Goal: Task Accomplishment & Management: Use online tool/utility

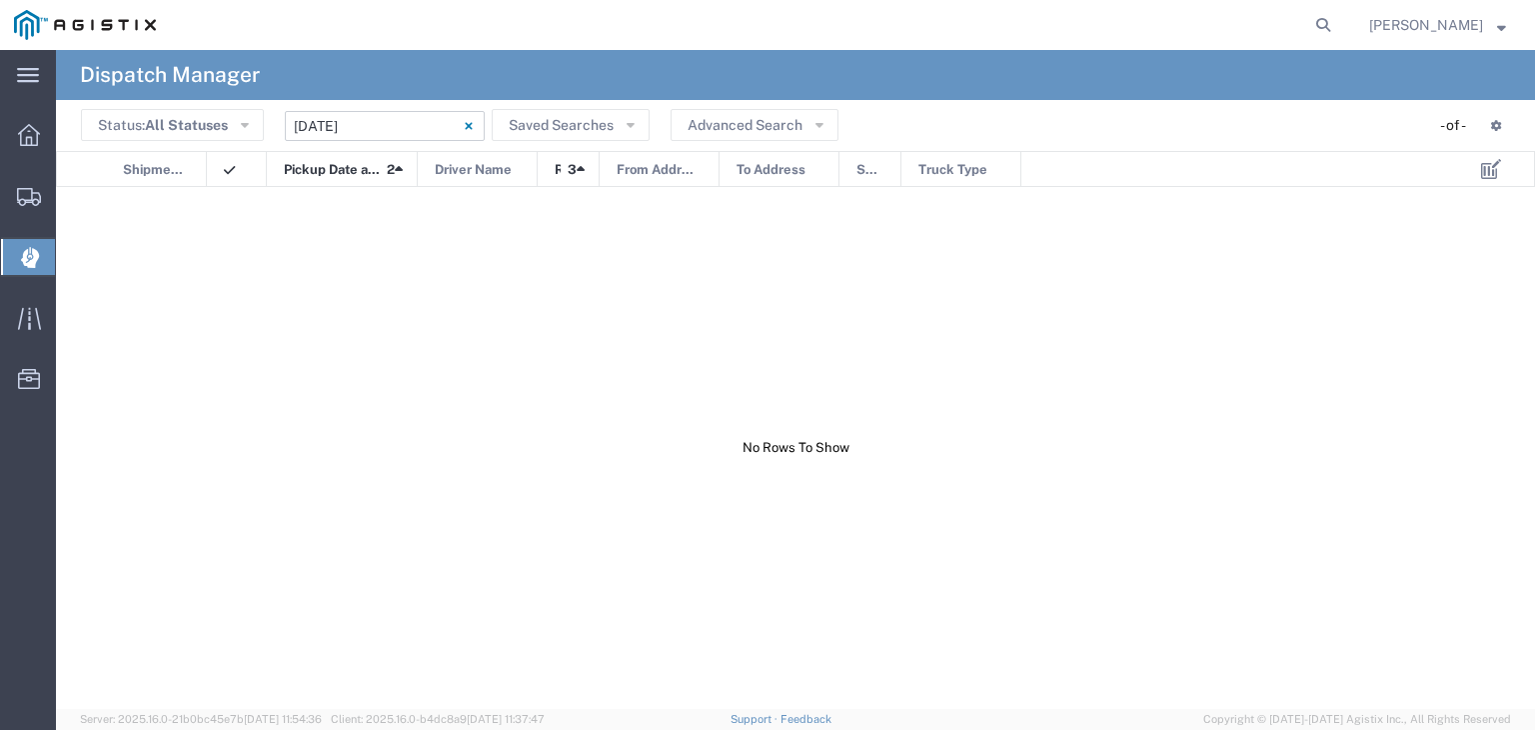
click at [361, 135] on input "[DATE] - [DATE]" at bounding box center [385, 126] width 200 height 30
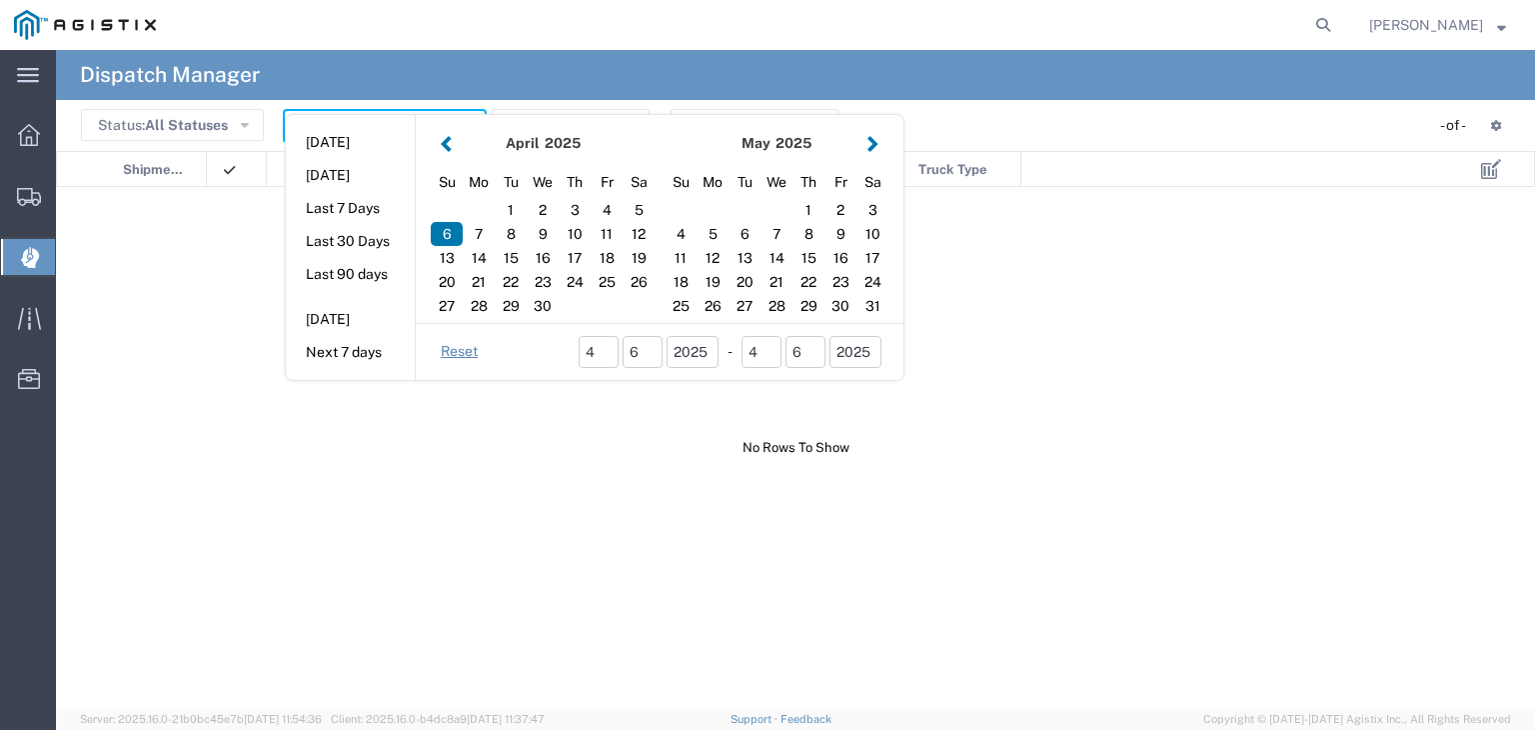
click at [871, 142] on button "button" at bounding box center [872, 143] width 21 height 27
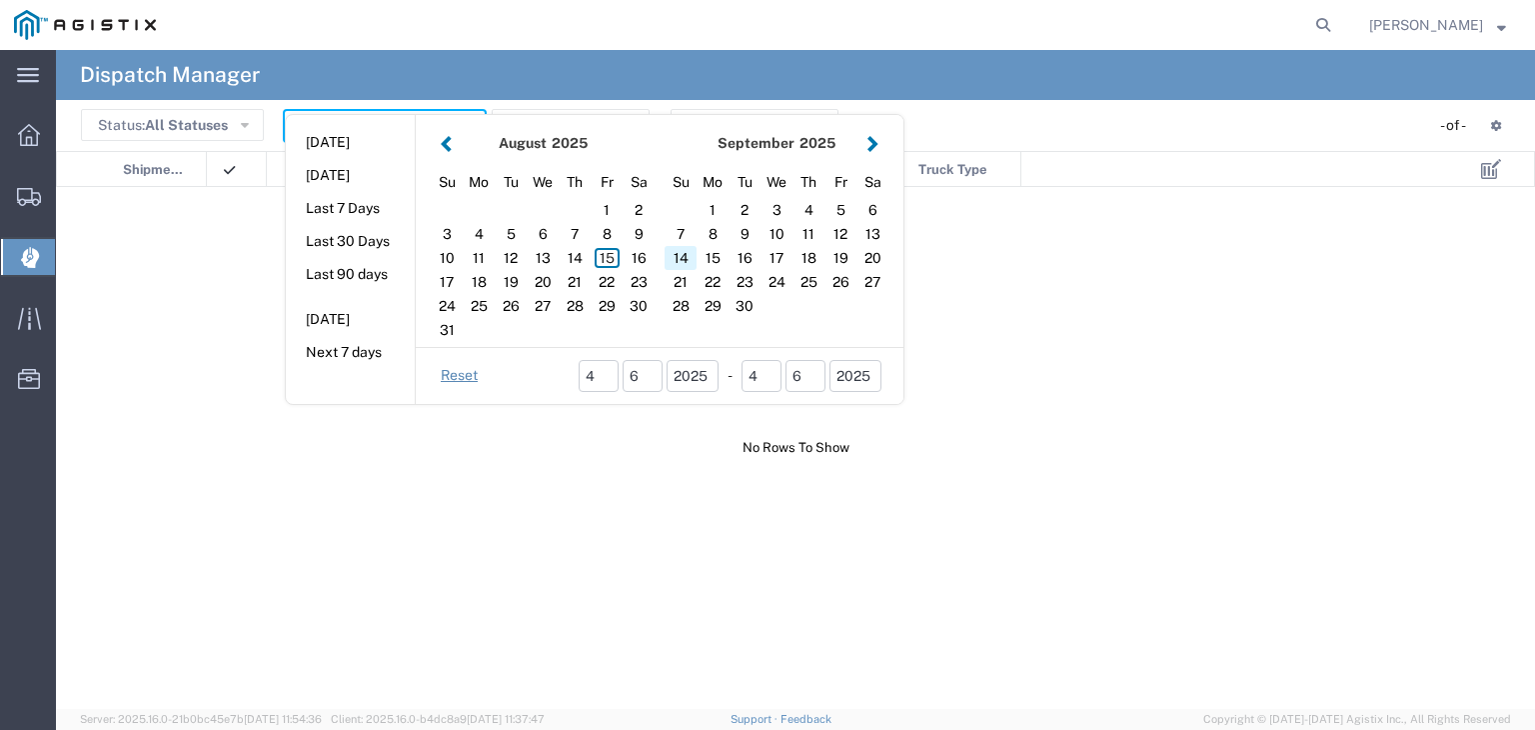
click at [683, 253] on div "14" at bounding box center [681, 258] width 32 height 24
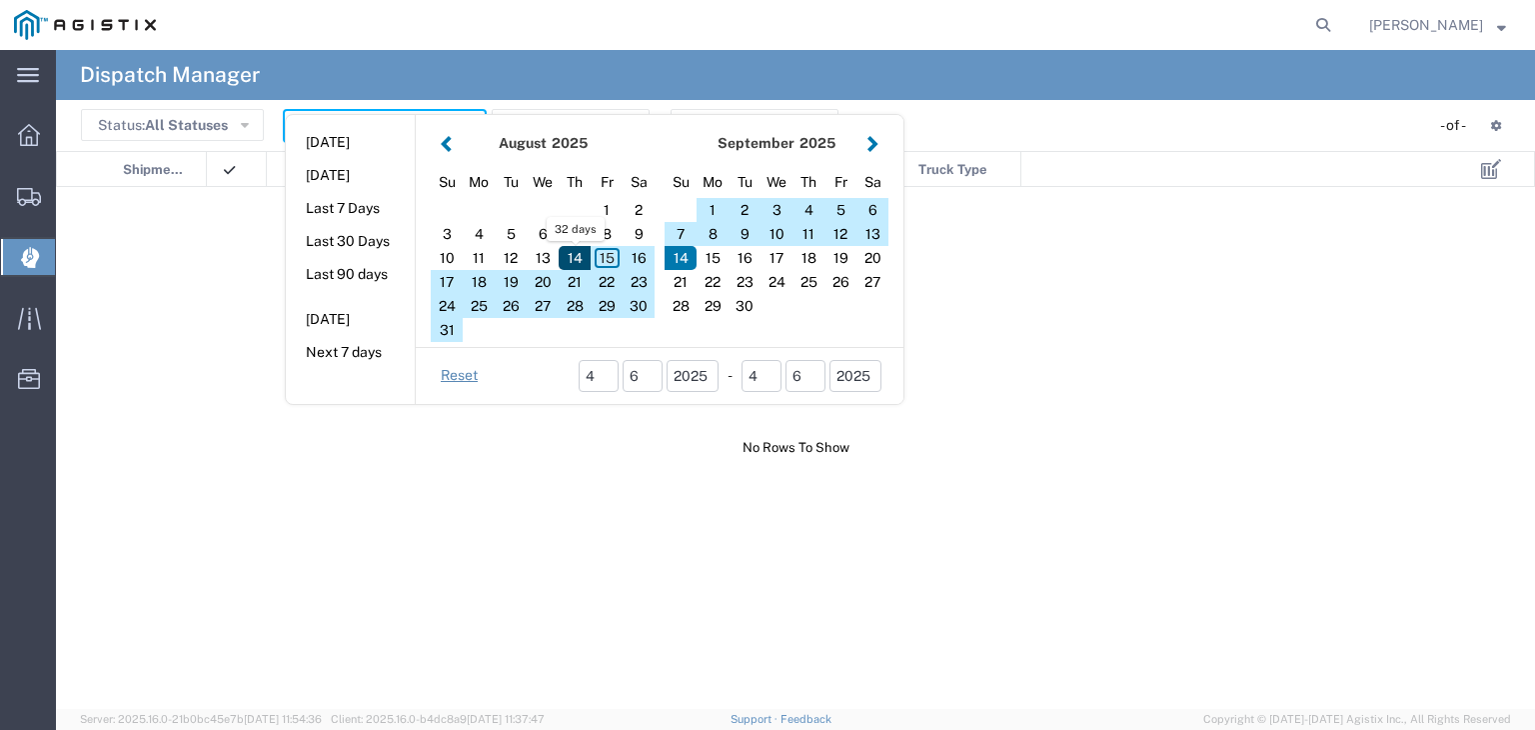
click at [568, 254] on div "14" at bounding box center [575, 258] width 32 height 24
type input "08 14 - 09 14, 2025"
type input "[DATE] - [DATE]"
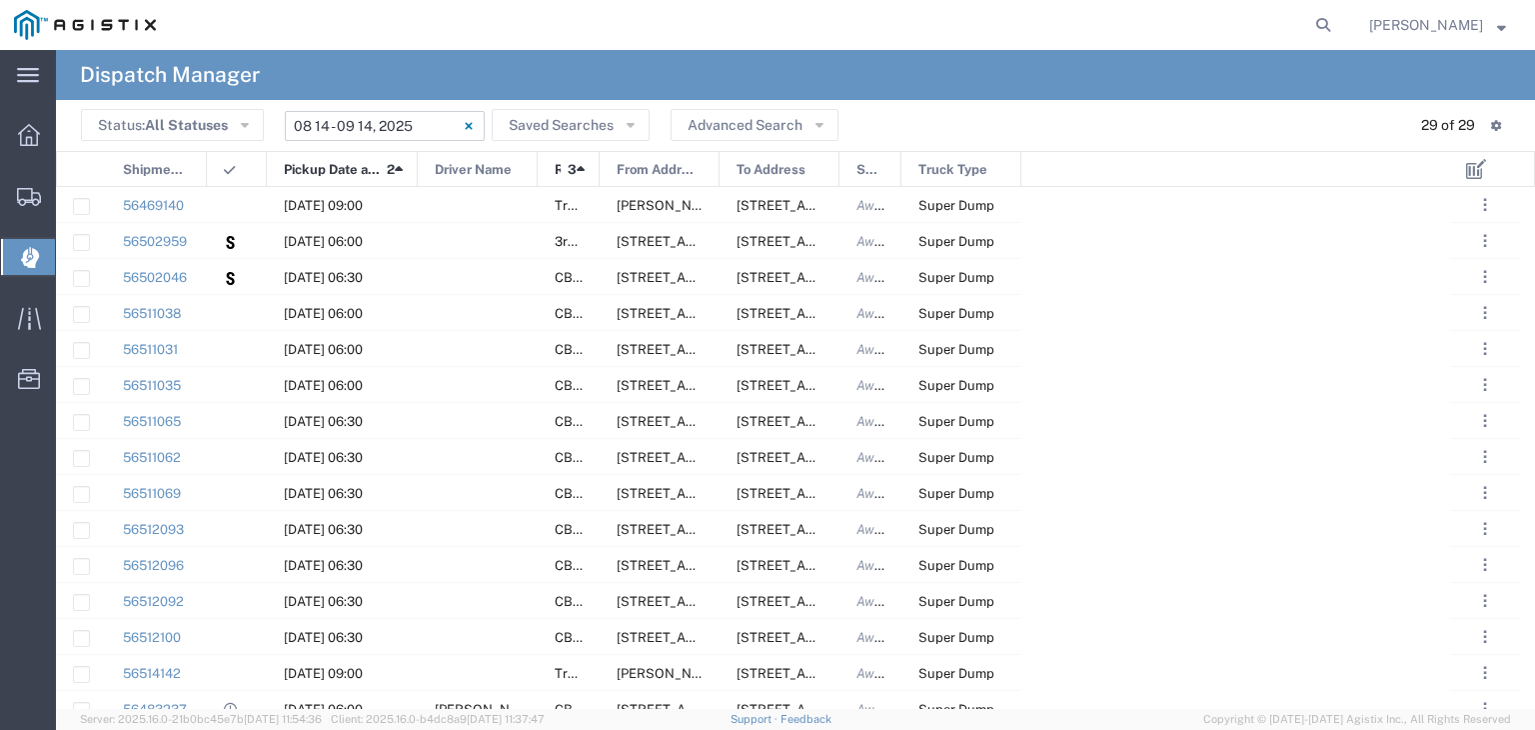
click at [410, 123] on input "[DATE] - [DATE]" at bounding box center [385, 126] width 200 height 30
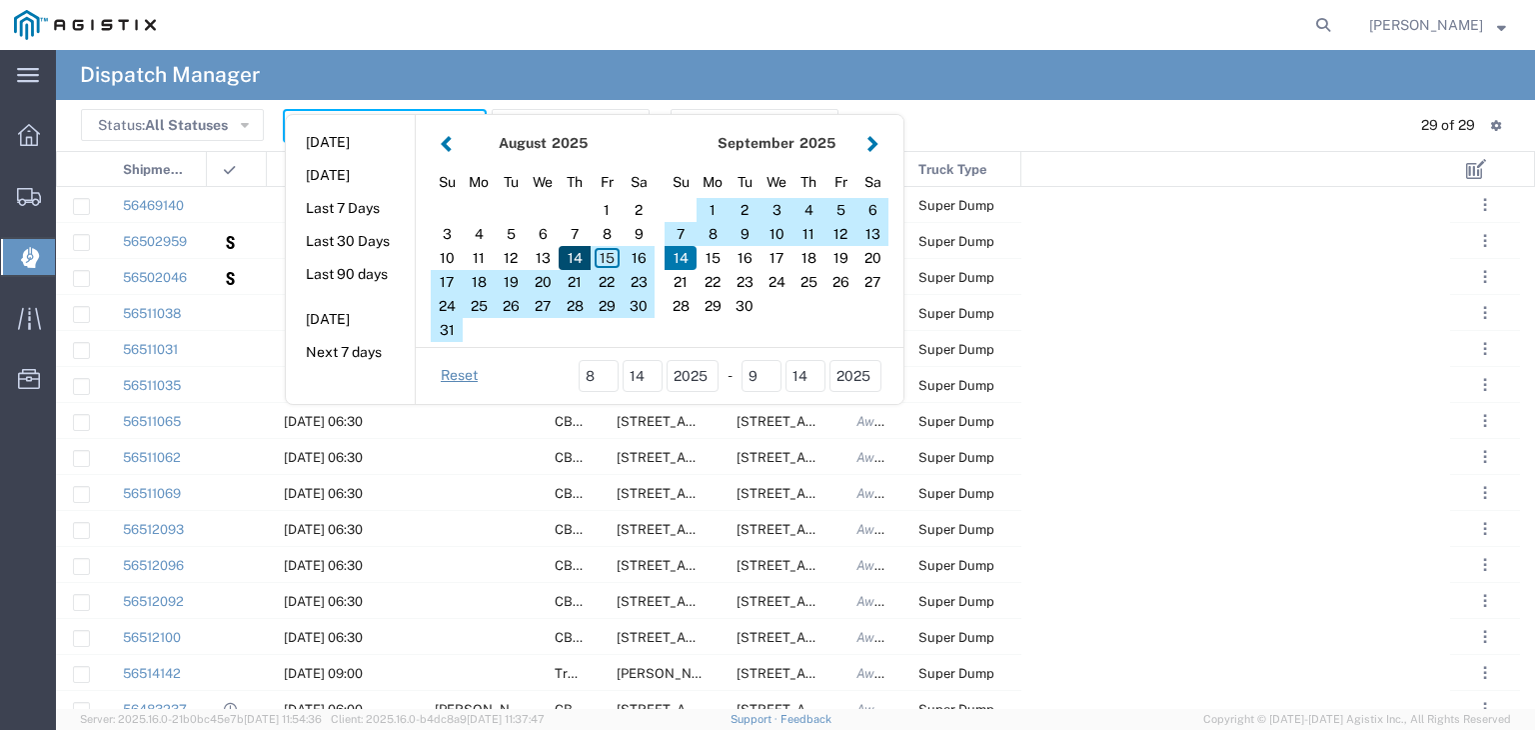
click at [572, 257] on div "14" at bounding box center [575, 258] width 32 height 24
type input "[DATE]"
type input "[DATE] - [DATE]"
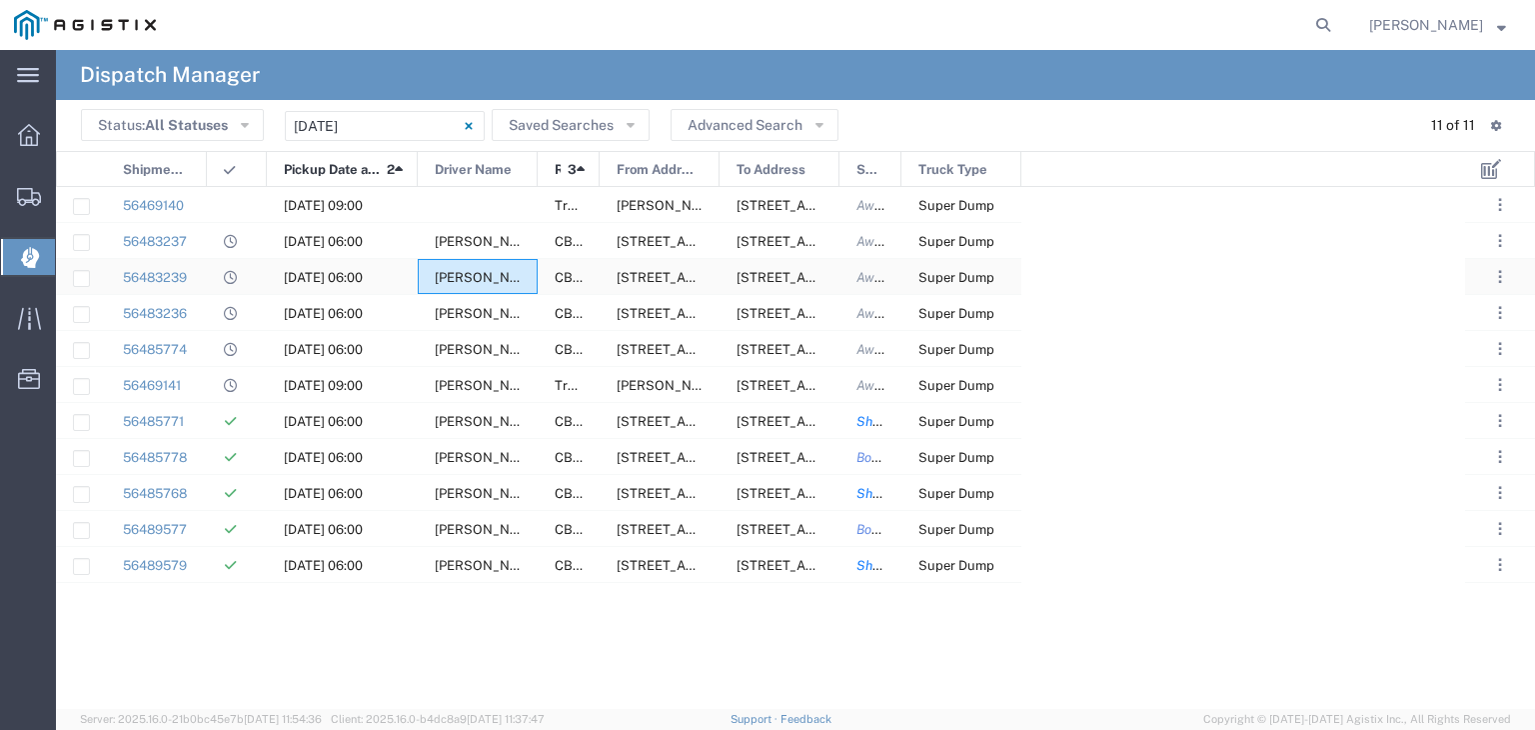
click at [475, 275] on span "[PERSON_NAME]" at bounding box center [489, 277] width 108 height 15
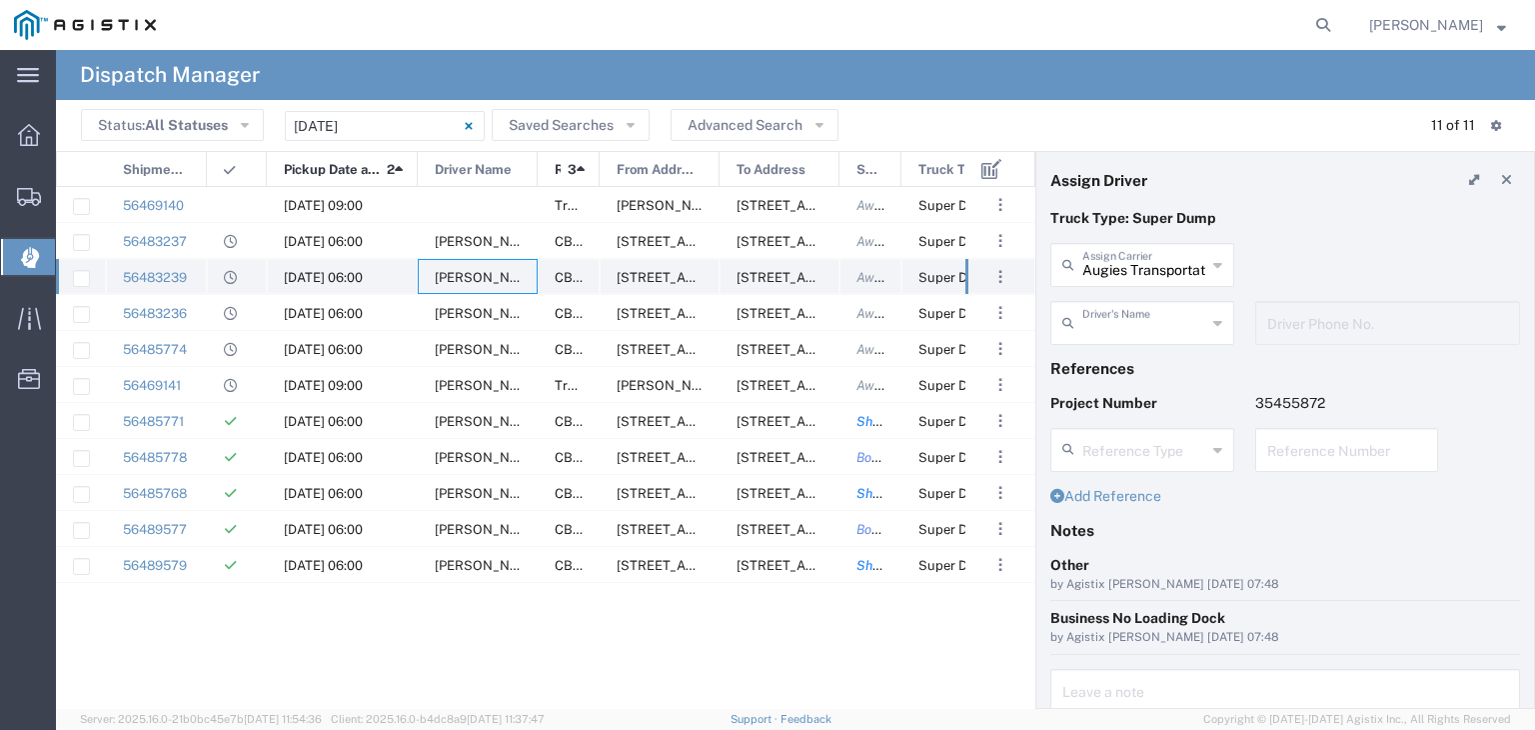
type input "[PERSON_NAME]"
type input "[PHONE_NUMBER]"
click at [488, 198] on div at bounding box center [478, 204] width 120 height 35
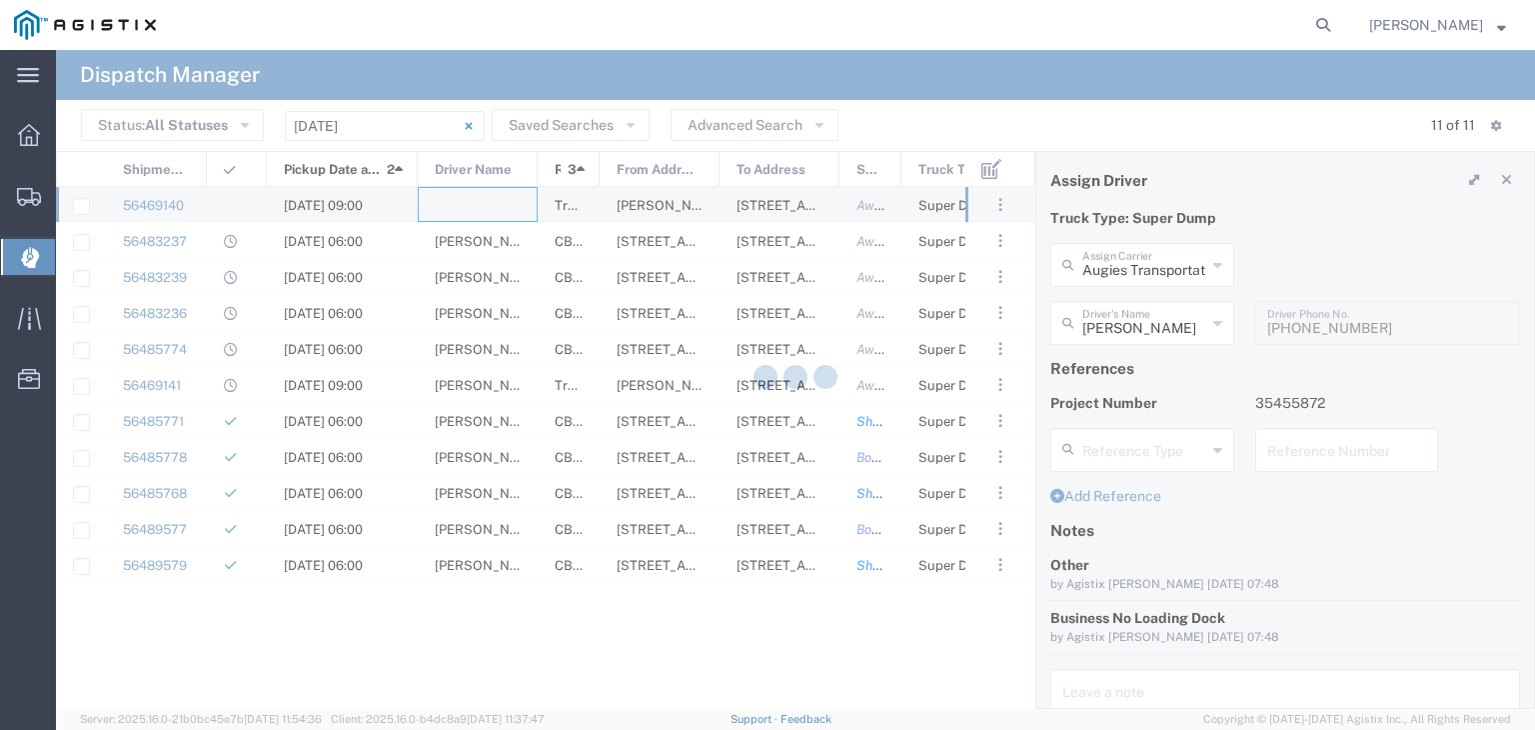
type input "North Coast Trucking"
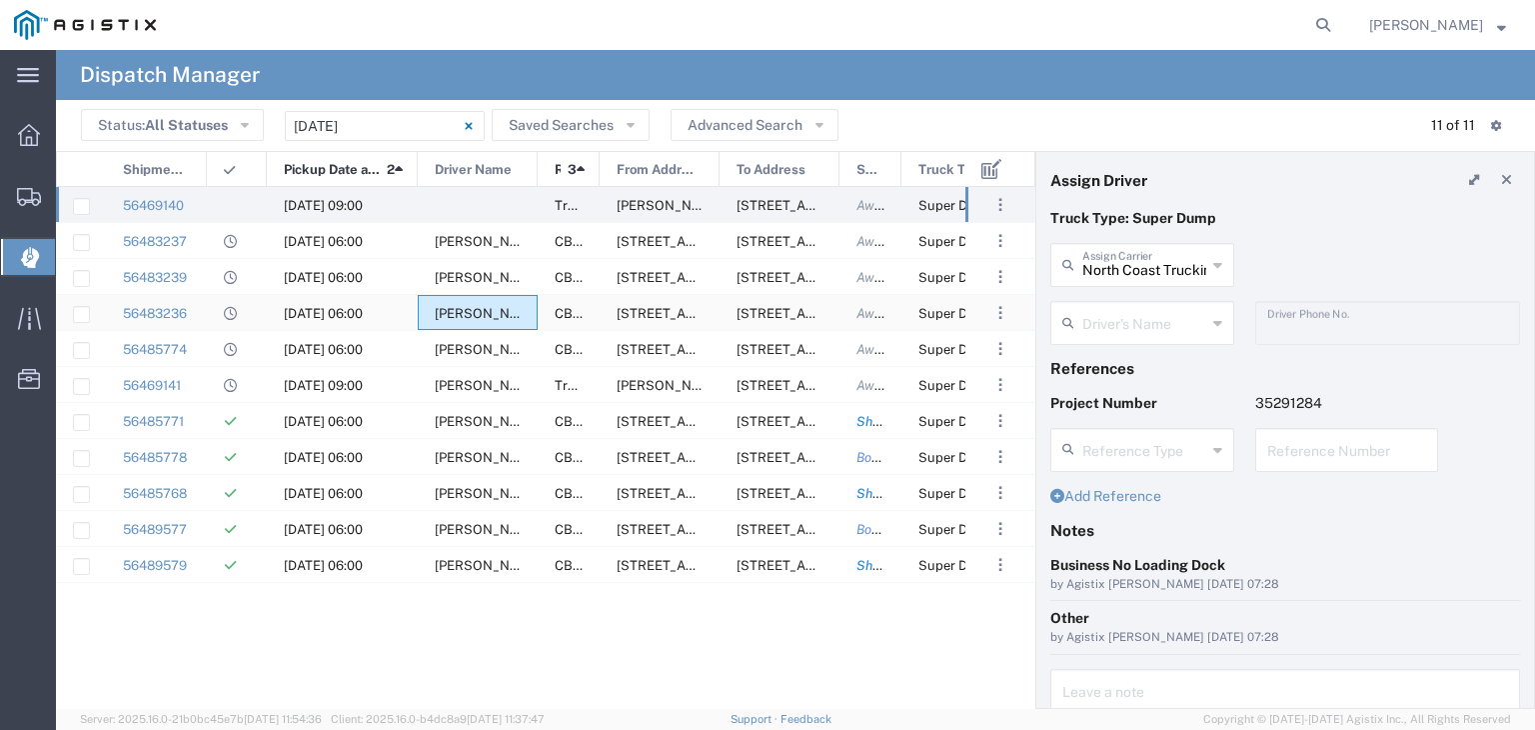
click at [477, 315] on span "[PERSON_NAME]" at bounding box center [489, 313] width 108 height 15
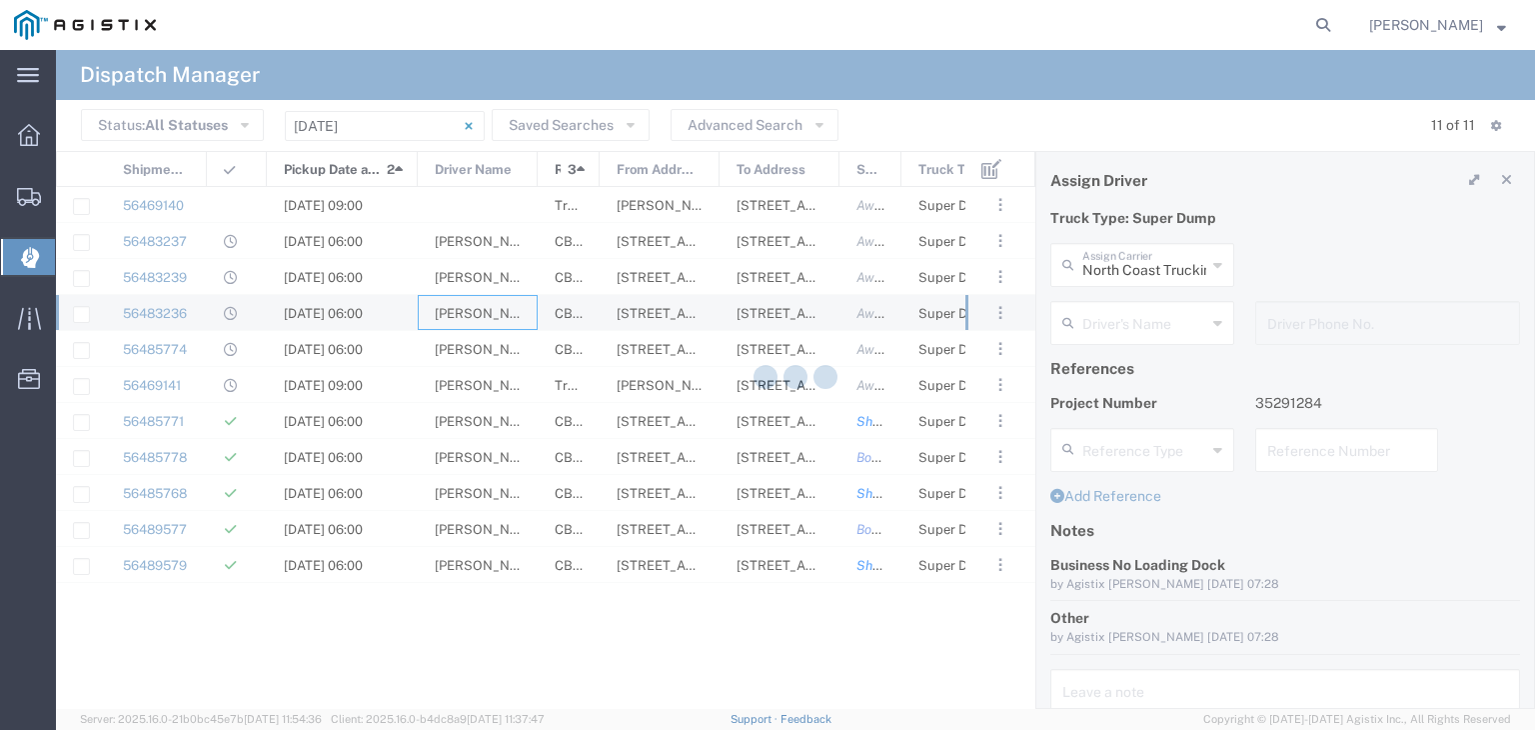
type input "Trebol Trucking LLC"
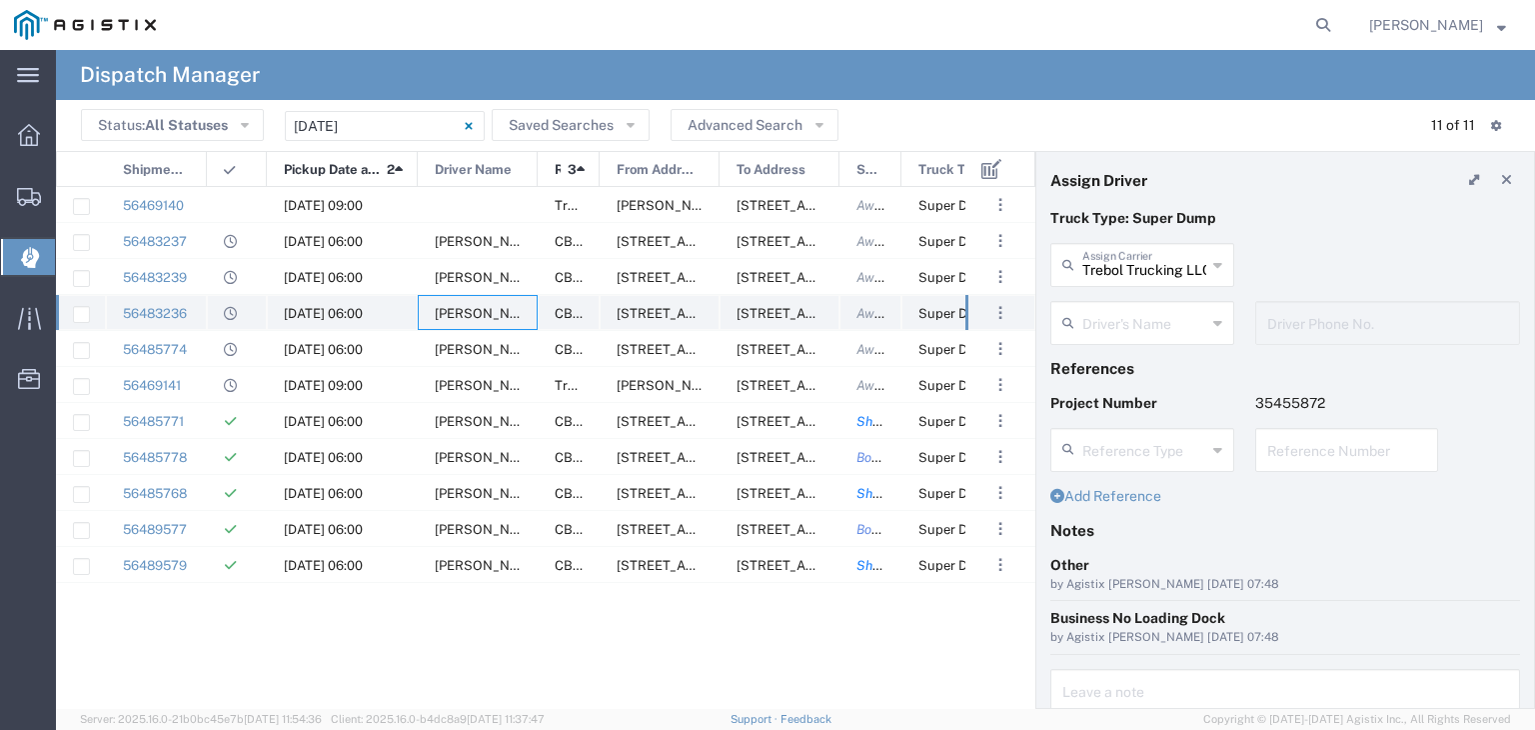
type input "[PERSON_NAME]"
type input "[PHONE_NUMBER]"
